Goal: Information Seeking & Learning: Learn about a topic

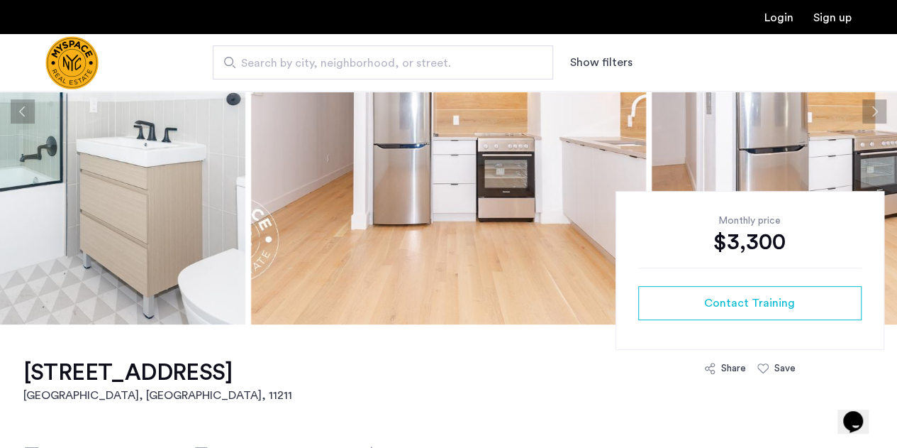
scroll to position [201, 0]
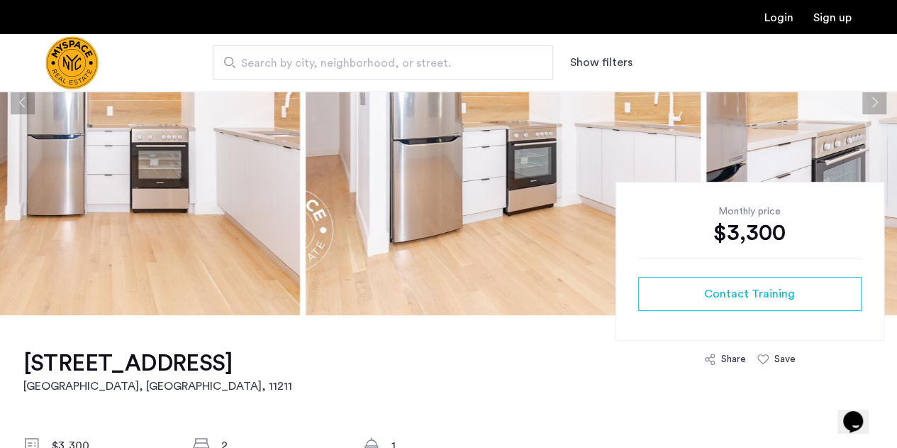
drag, startPoint x: 475, startPoint y: 212, endPoint x: 74, endPoint y: 242, distance: 401.8
click at [74, 242] on img at bounding box center [102, 102] width 395 height 426
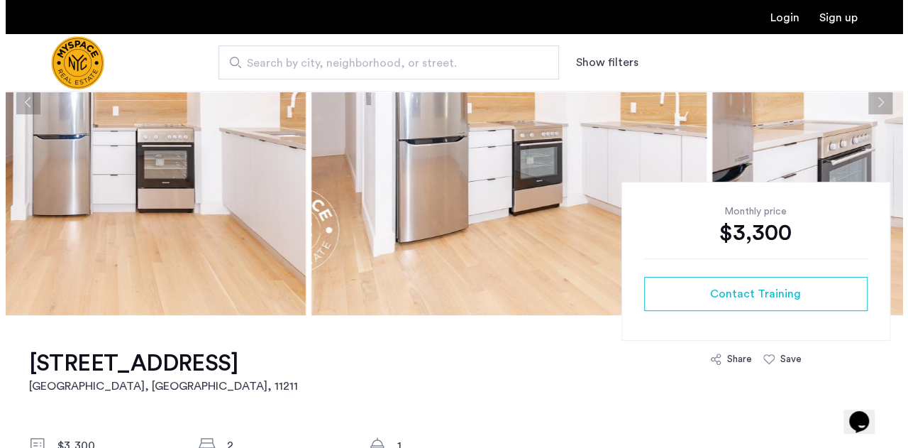
scroll to position [0, 0]
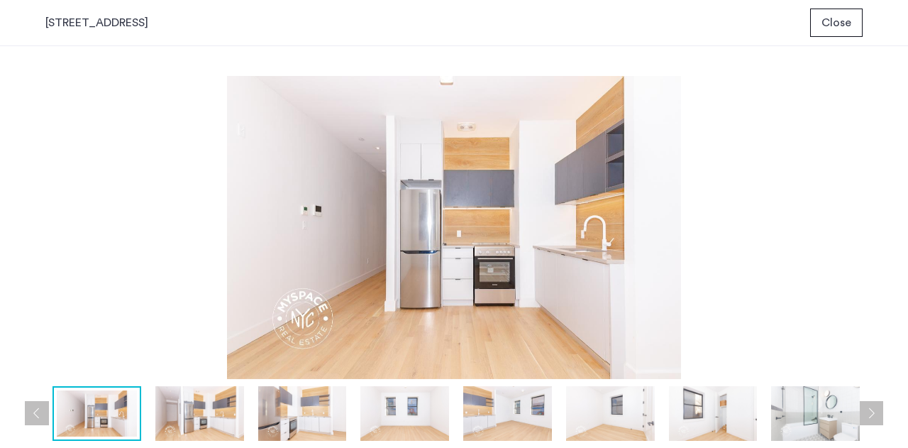
click at [498, 435] on img at bounding box center [507, 413] width 89 height 55
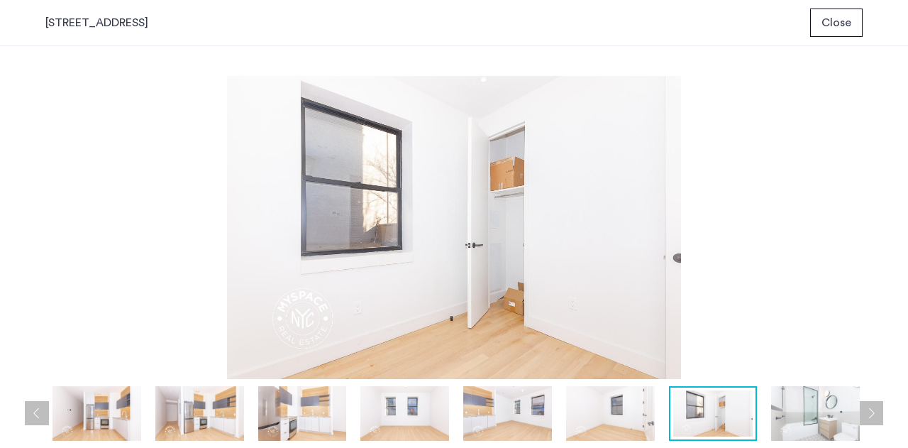
click at [843, 25] on span "Close" at bounding box center [836, 22] width 30 height 17
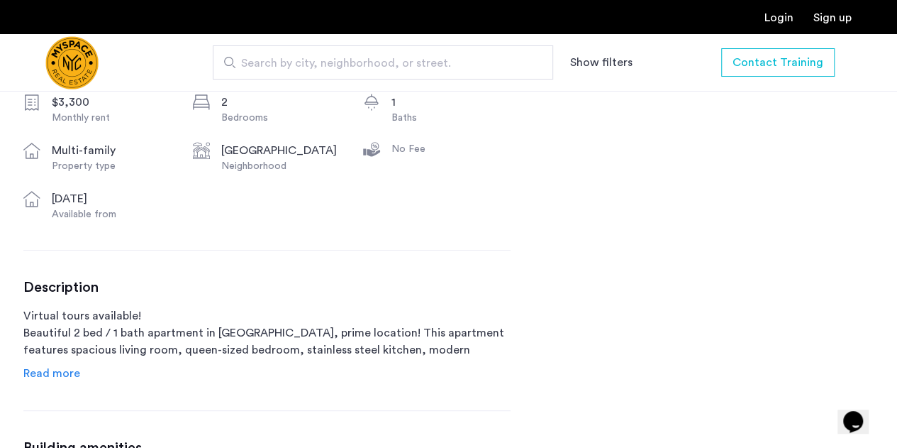
scroll to position [550, 0]
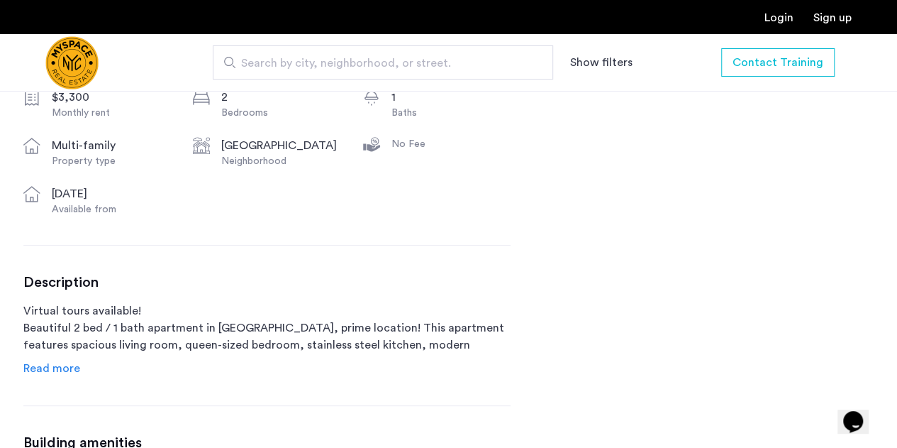
click at [55, 365] on span "Read more" at bounding box center [51, 367] width 57 height 11
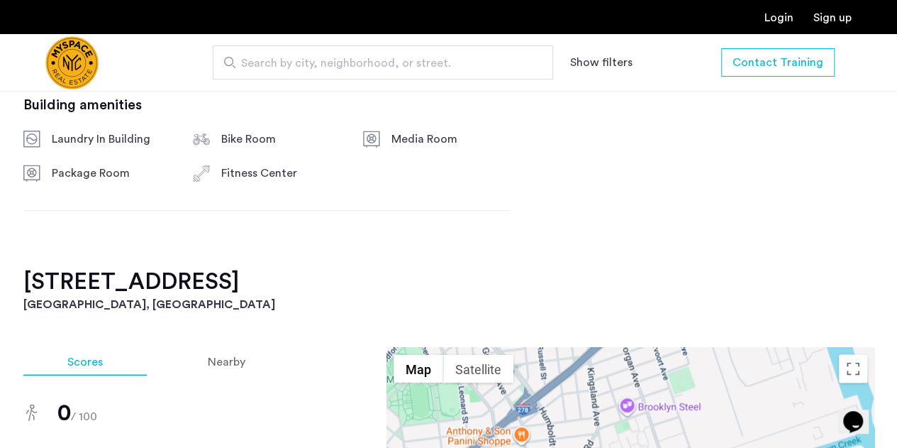
scroll to position [1021, 0]
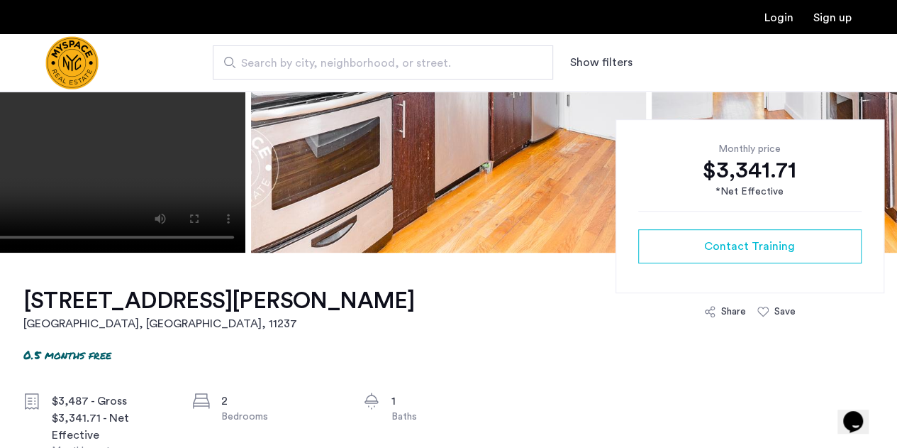
scroll to position [287, 0]
